Goal: Check status: Check status

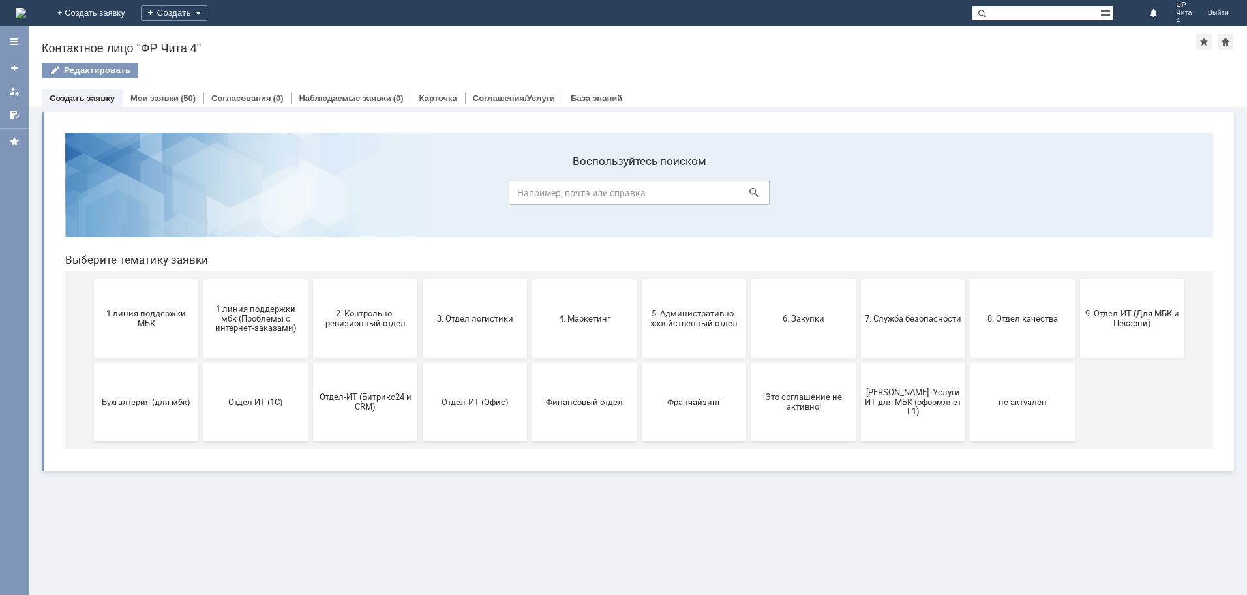
click at [157, 98] on link "Мои заявки" at bounding box center [154, 98] width 48 height 10
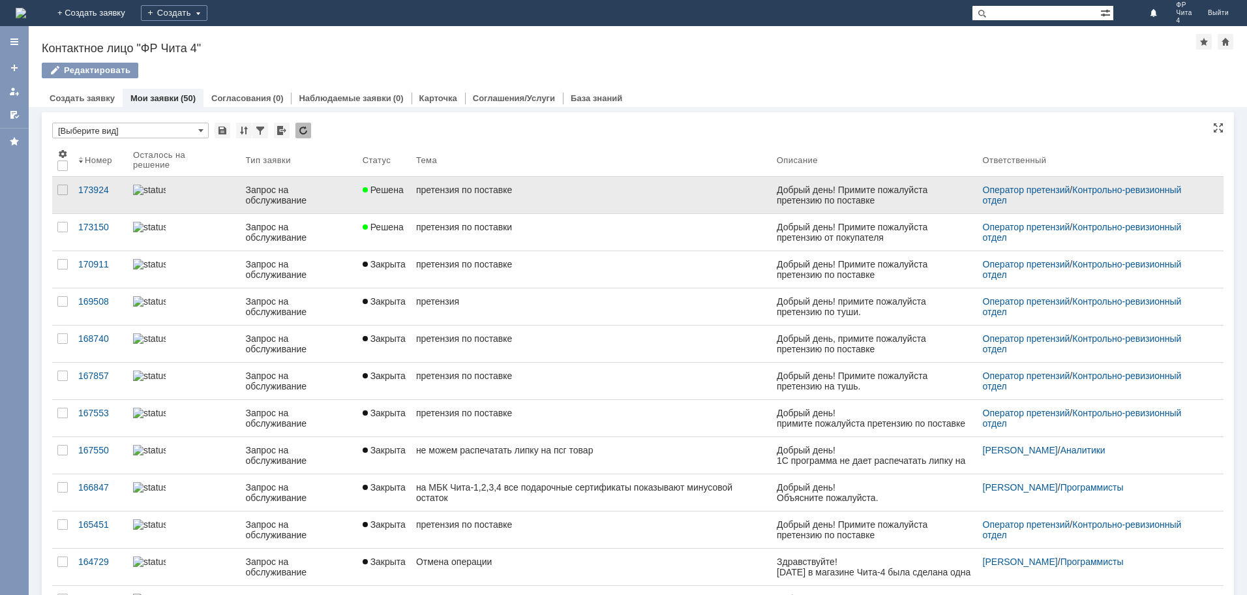
click at [463, 189] on div "претензия по поставке" at bounding box center [591, 190] width 350 height 10
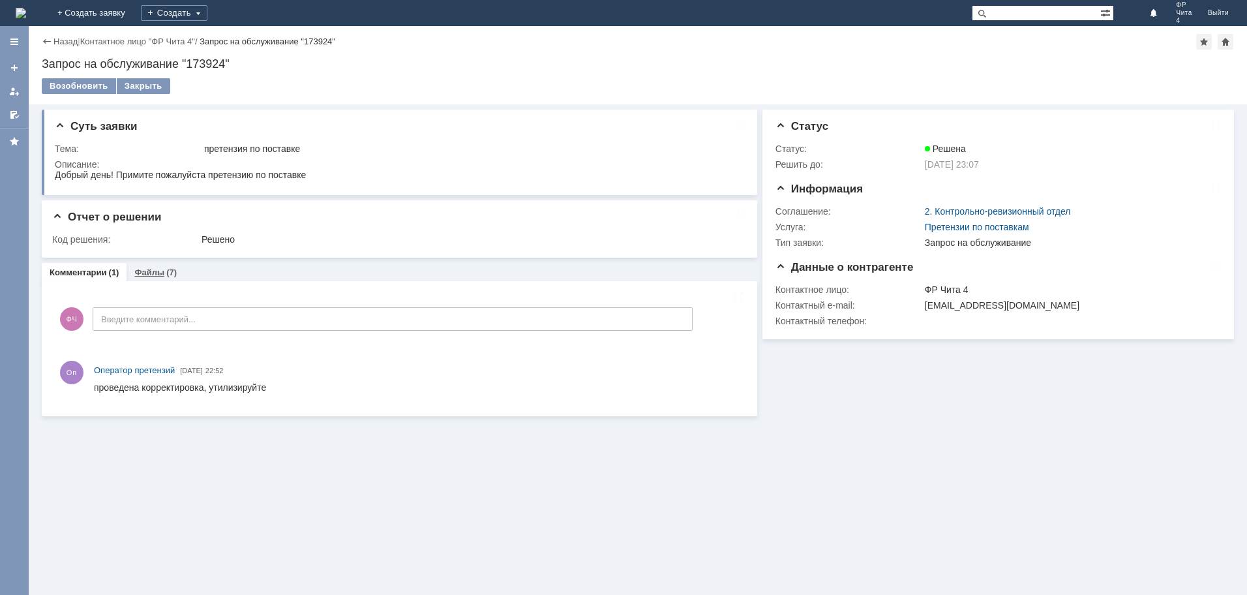
click at [148, 273] on link "Файлы" at bounding box center [149, 272] width 30 height 10
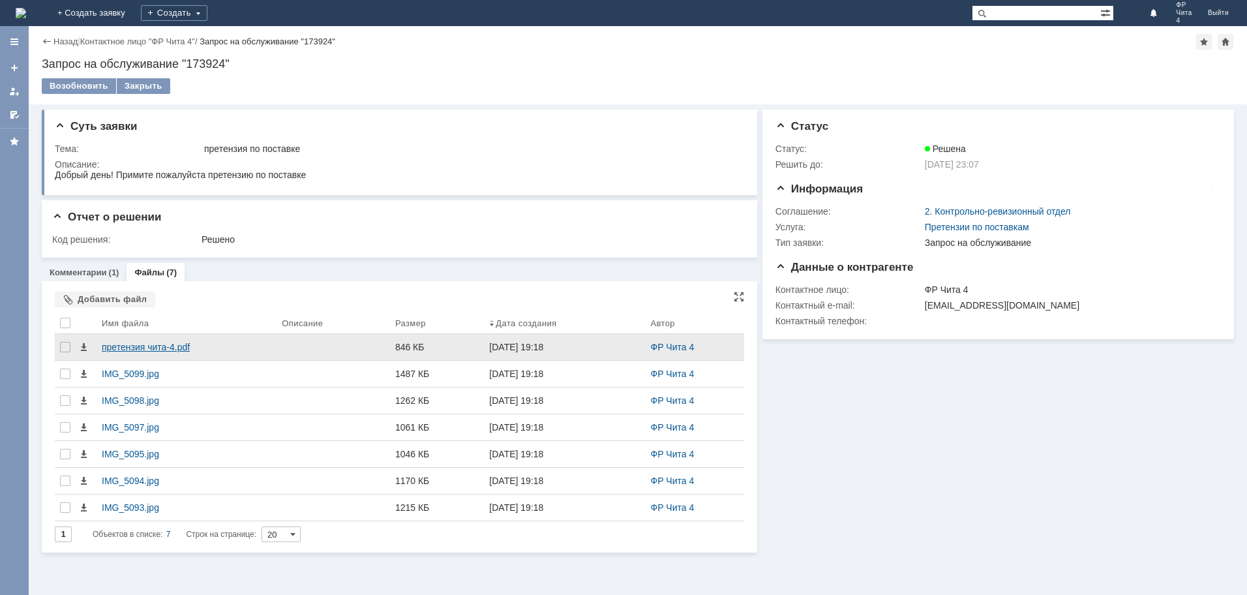
click at [145, 349] on div "претензия чита-4.pdf" at bounding box center [187, 347] width 170 height 10
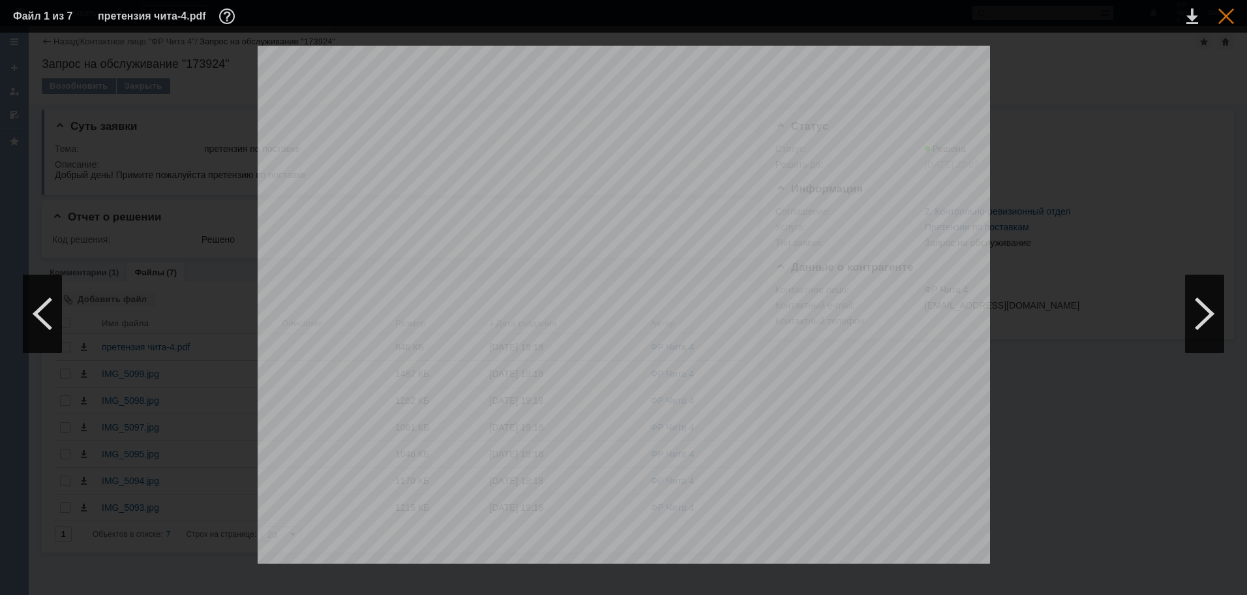
click at [1228, 20] on div at bounding box center [1226, 16] width 16 height 16
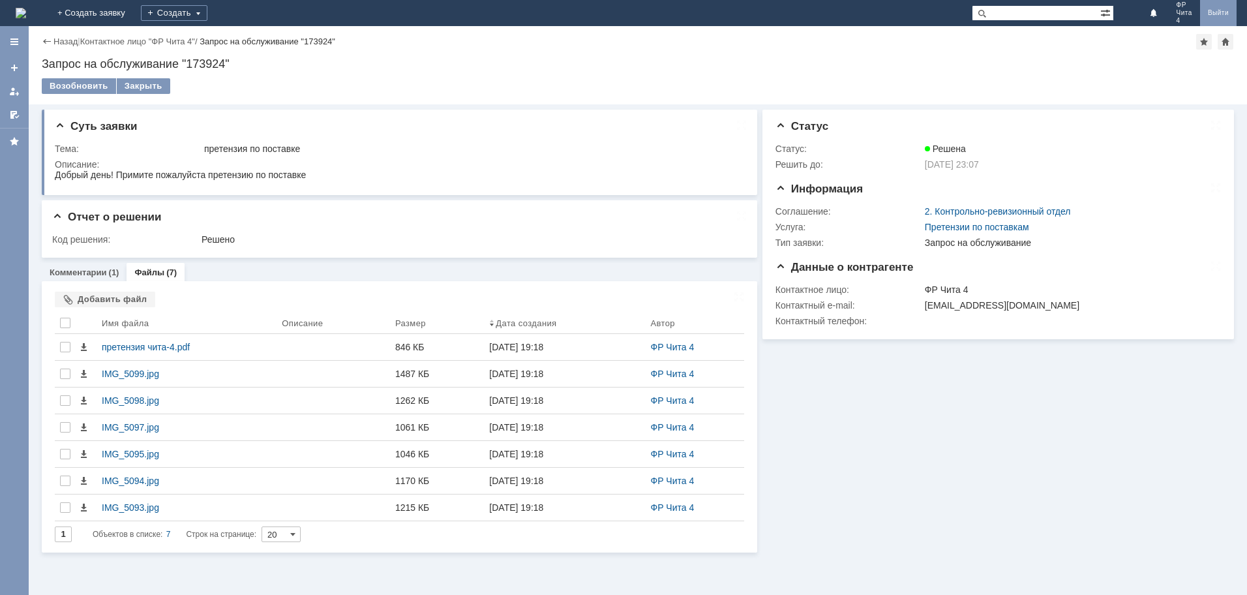
click at [1220, 13] on link "Выйти" at bounding box center [1218, 13] width 37 height 26
